Goal: Task Accomplishment & Management: Manage account settings

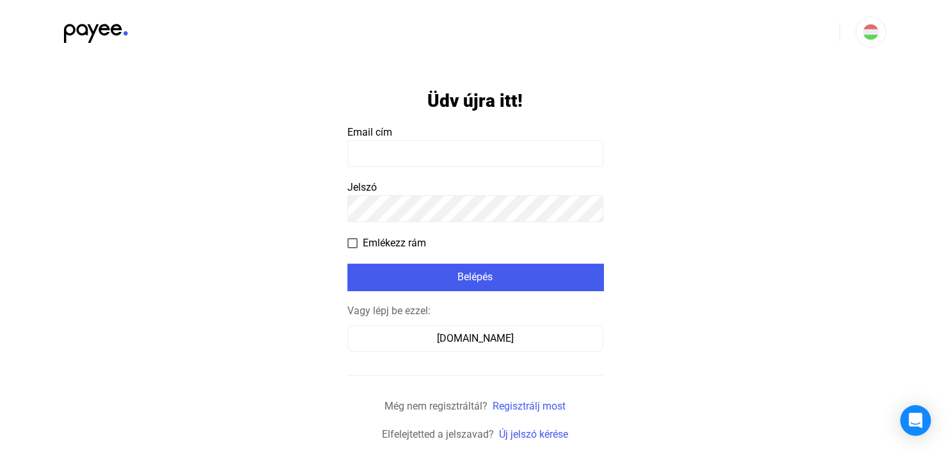
click at [528, 152] on input at bounding box center [475, 153] width 256 height 27
type input "**********"
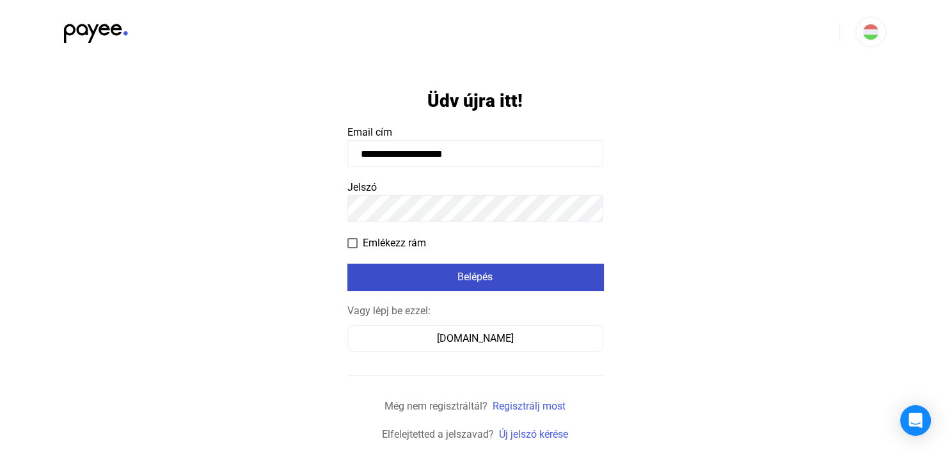
click at [562, 279] on div "Belépés" at bounding box center [475, 276] width 248 height 15
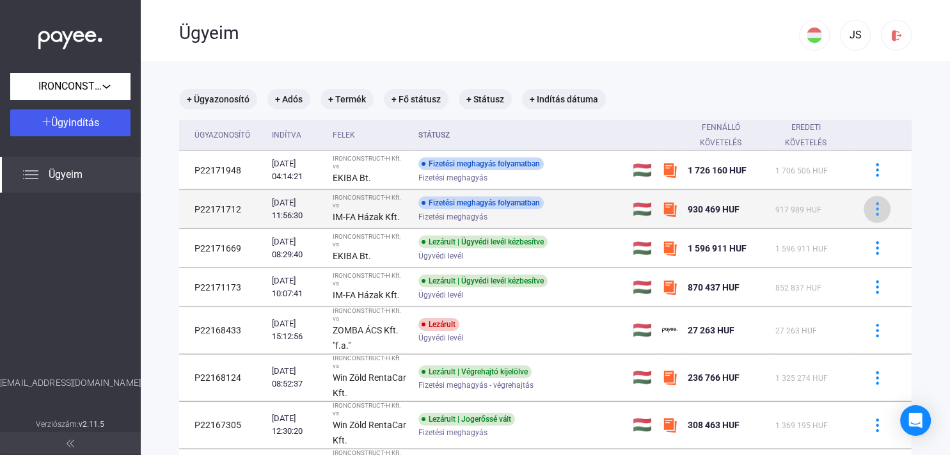
click at [871, 206] on img at bounding box center [877, 208] width 13 height 13
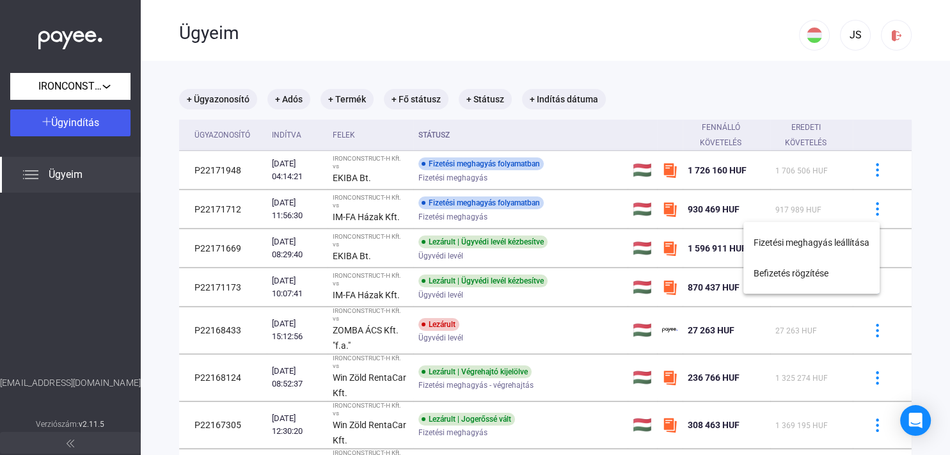
click at [305, 203] on div at bounding box center [475, 227] width 950 height 455
click at [305, 203] on div "[DATE] 11:56:30" at bounding box center [297, 209] width 51 height 26
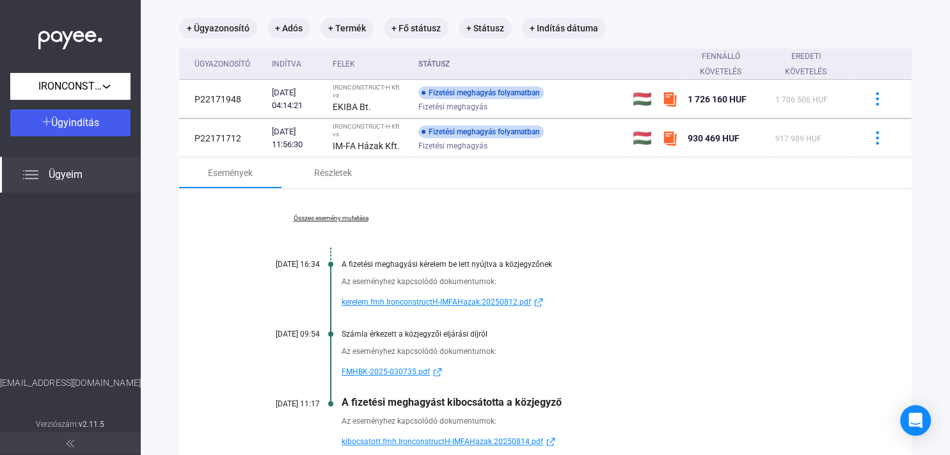
scroll to position [147, 0]
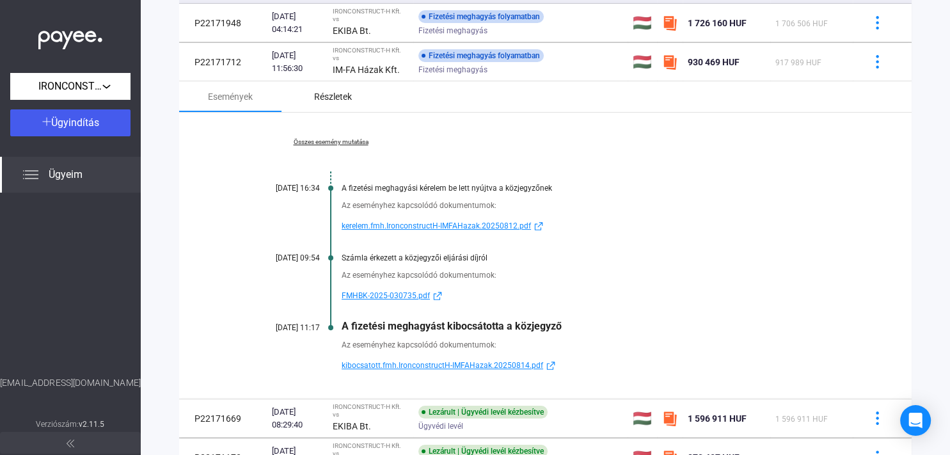
click at [349, 100] on div "Részletek" at bounding box center [333, 96] width 38 height 15
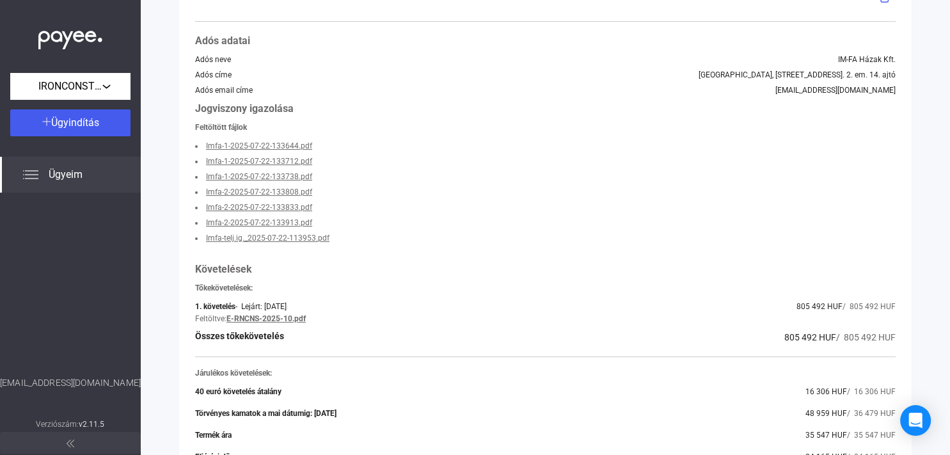
scroll to position [221, 0]
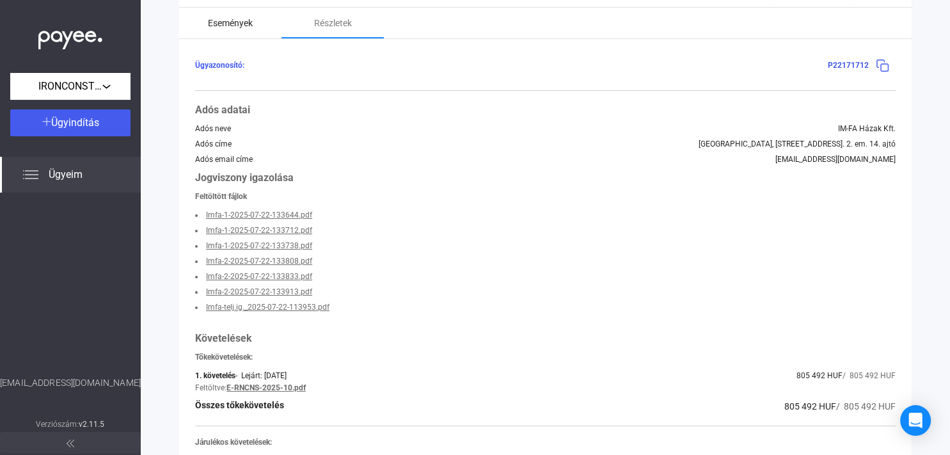
click at [250, 26] on div "Események" at bounding box center [230, 22] width 45 height 15
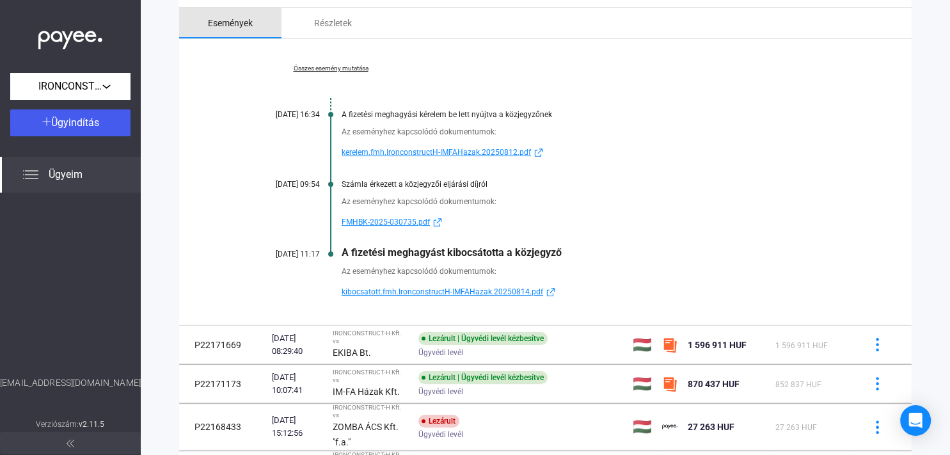
scroll to position [162, 0]
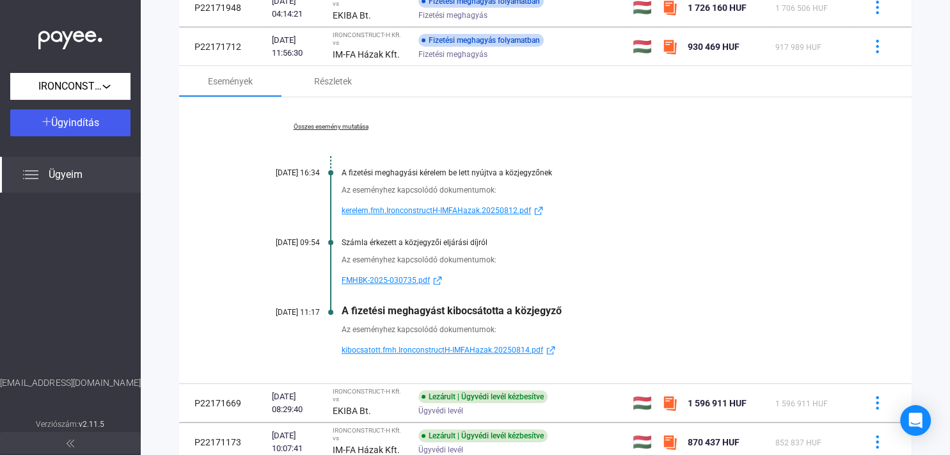
click at [347, 127] on link "Összes esemény mutatása" at bounding box center [330, 127] width 175 height 8
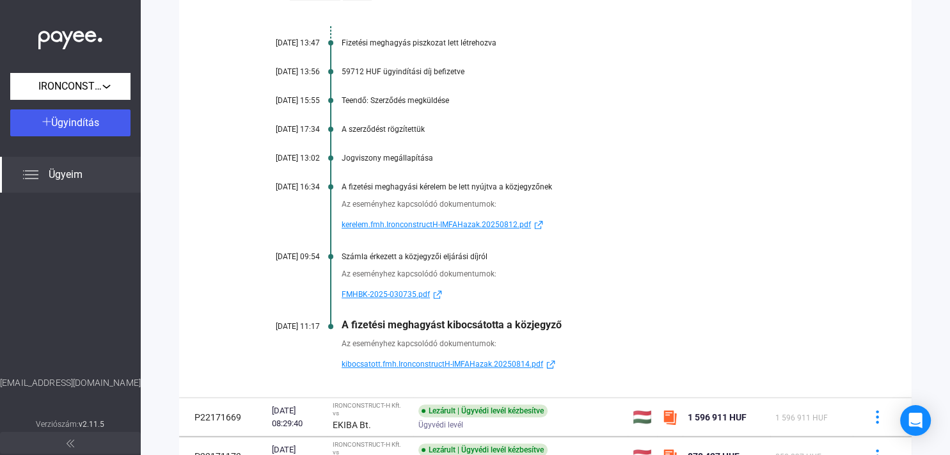
scroll to position [310, 0]
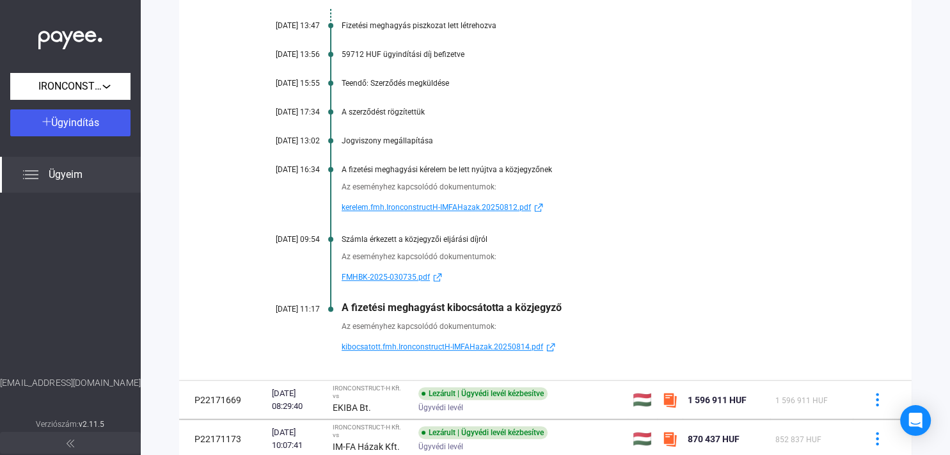
drag, startPoint x: 111, startPoint y: 382, endPoint x: 32, endPoint y: 384, distance: 78.7
click at [32, 384] on div "[EMAIL_ADDRESS][DOMAIN_NAME]" at bounding box center [70, 396] width 141 height 40
copy div "[EMAIL_ADDRESS][DOMAIN_NAME]"
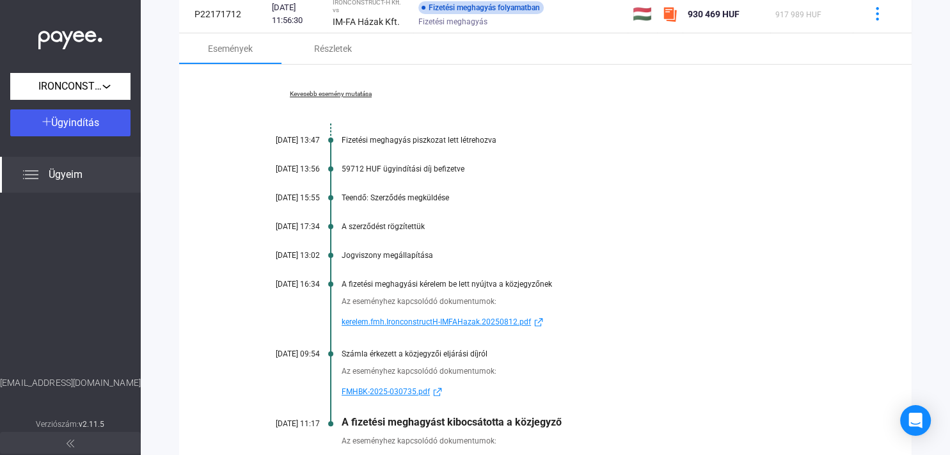
scroll to position [0, 0]
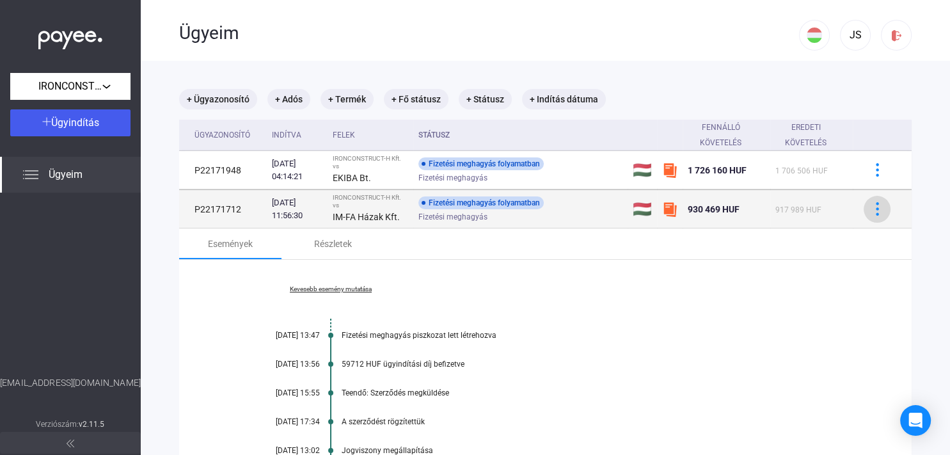
click at [871, 209] on img at bounding box center [877, 208] width 13 height 13
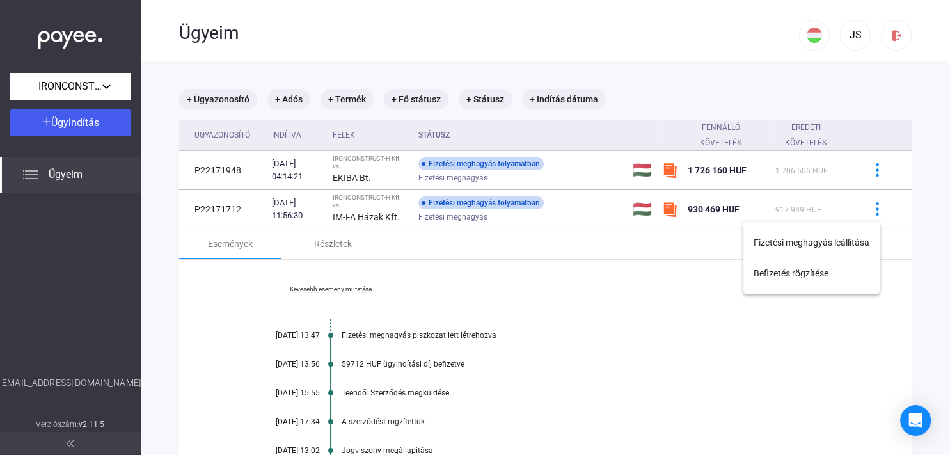
click at [865, 170] on div at bounding box center [475, 227] width 950 height 455
click at [871, 170] on img at bounding box center [877, 169] width 13 height 13
click at [865, 170] on div at bounding box center [475, 227] width 950 height 455
click at [348, 242] on div "Részletek" at bounding box center [333, 243] width 38 height 15
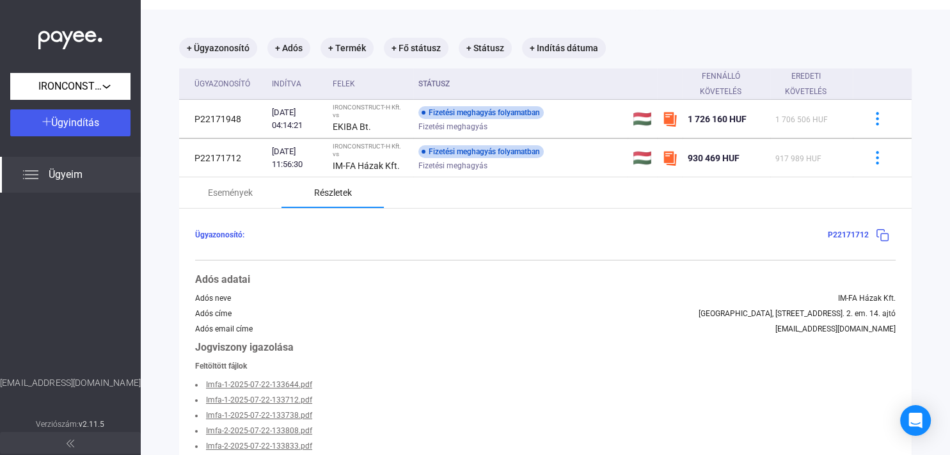
scroll to position [147, 0]
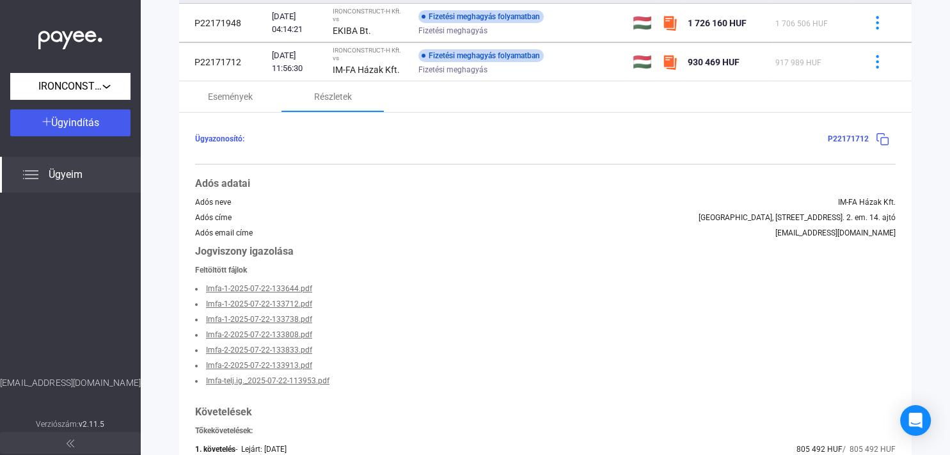
drag, startPoint x: 108, startPoint y: 380, endPoint x: 35, endPoint y: 382, distance: 73.6
click at [35, 382] on div "[EMAIL_ADDRESS][DOMAIN_NAME]" at bounding box center [70, 396] width 141 height 40
copy div "[EMAIL_ADDRESS][DOMAIN_NAME]"
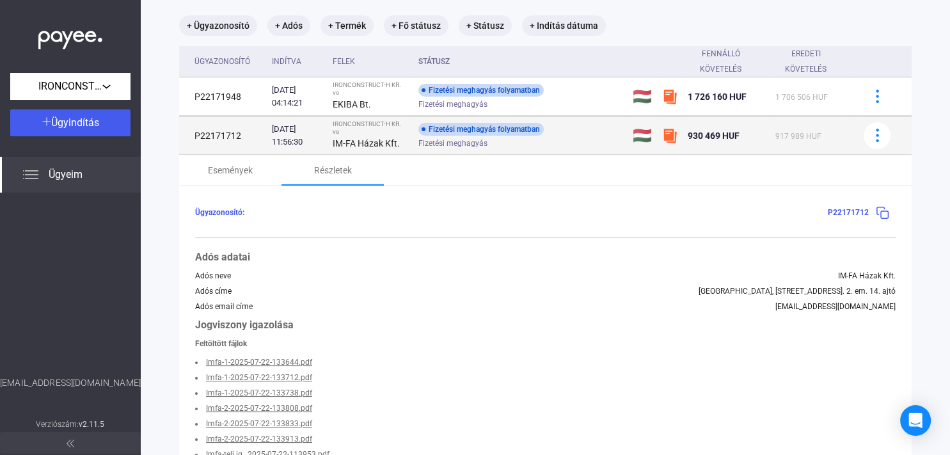
scroll to position [0, 0]
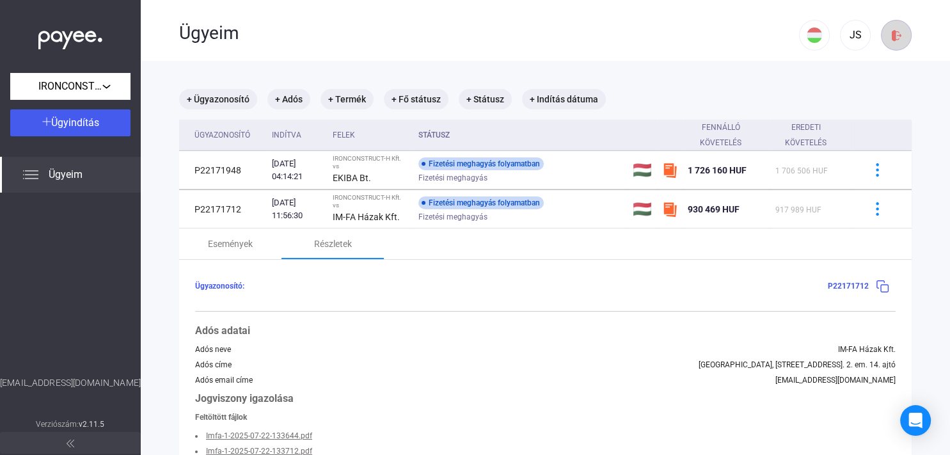
click at [890, 35] on img at bounding box center [896, 35] width 13 height 13
